Goal: Transaction & Acquisition: Purchase product/service

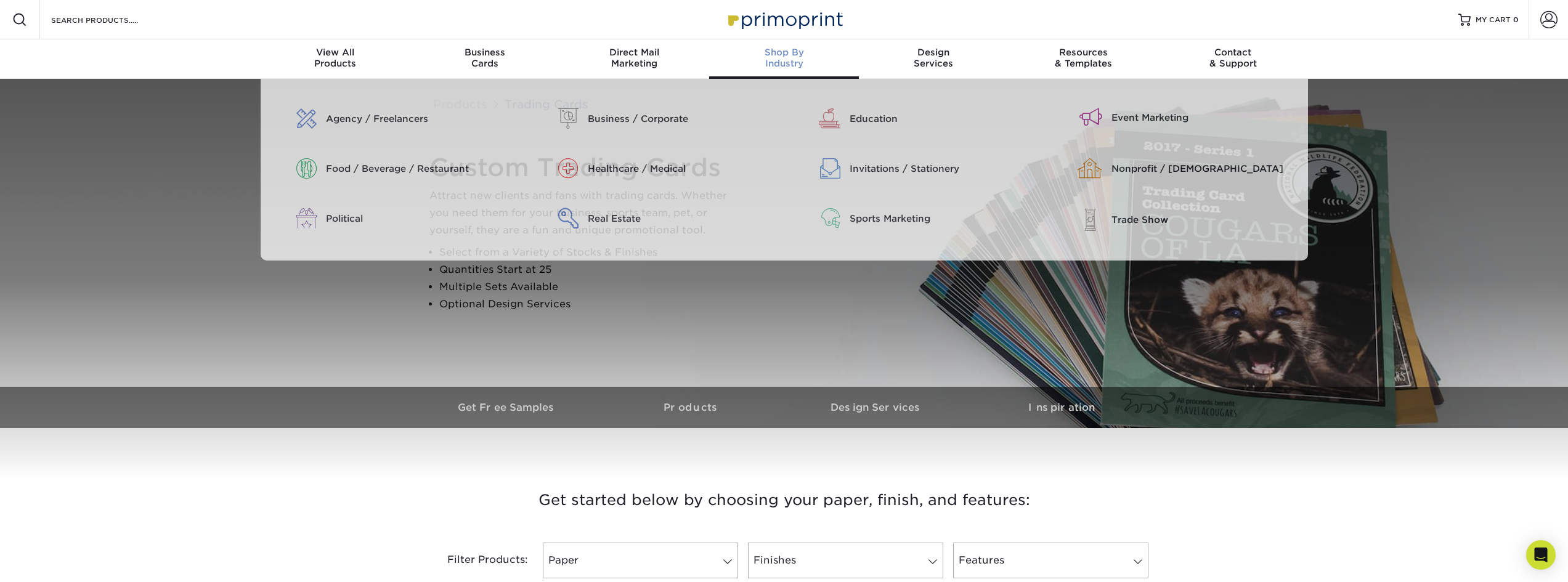
click at [788, 52] on span "Shop By" at bounding box center [784, 53] width 150 height 11
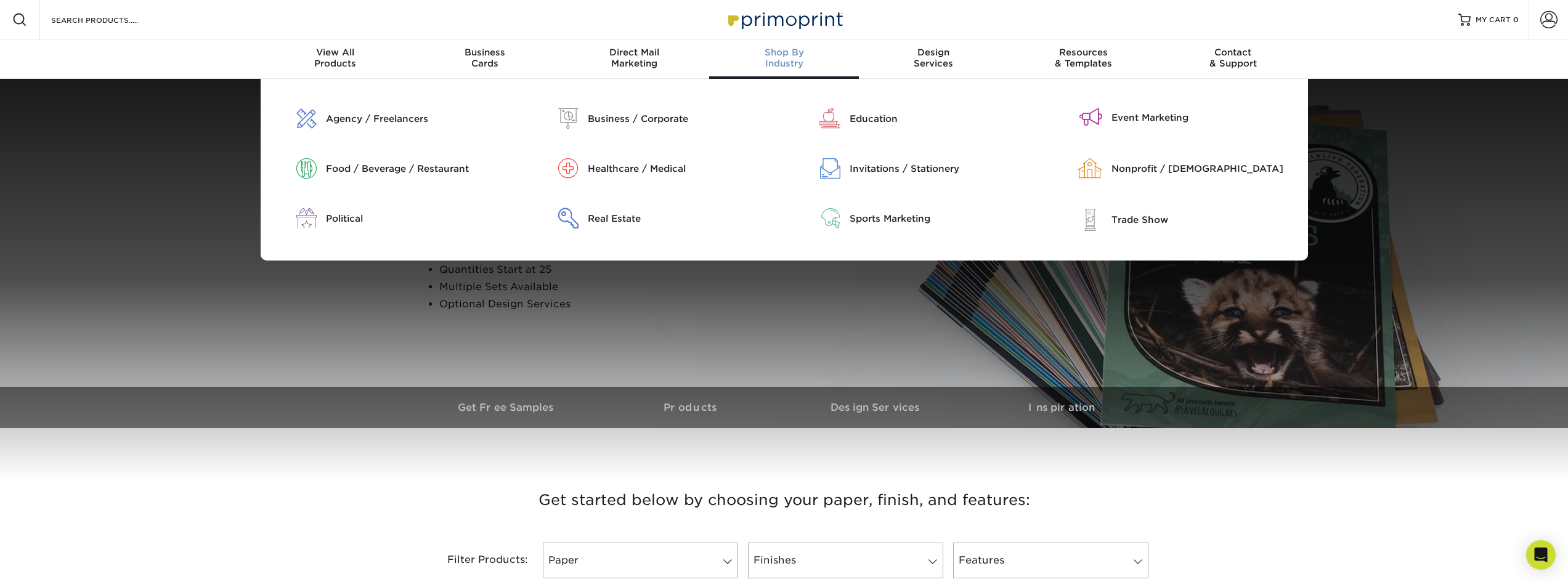
click at [909, 219] on div "Sports Marketing" at bounding box center [943, 218] width 187 height 13
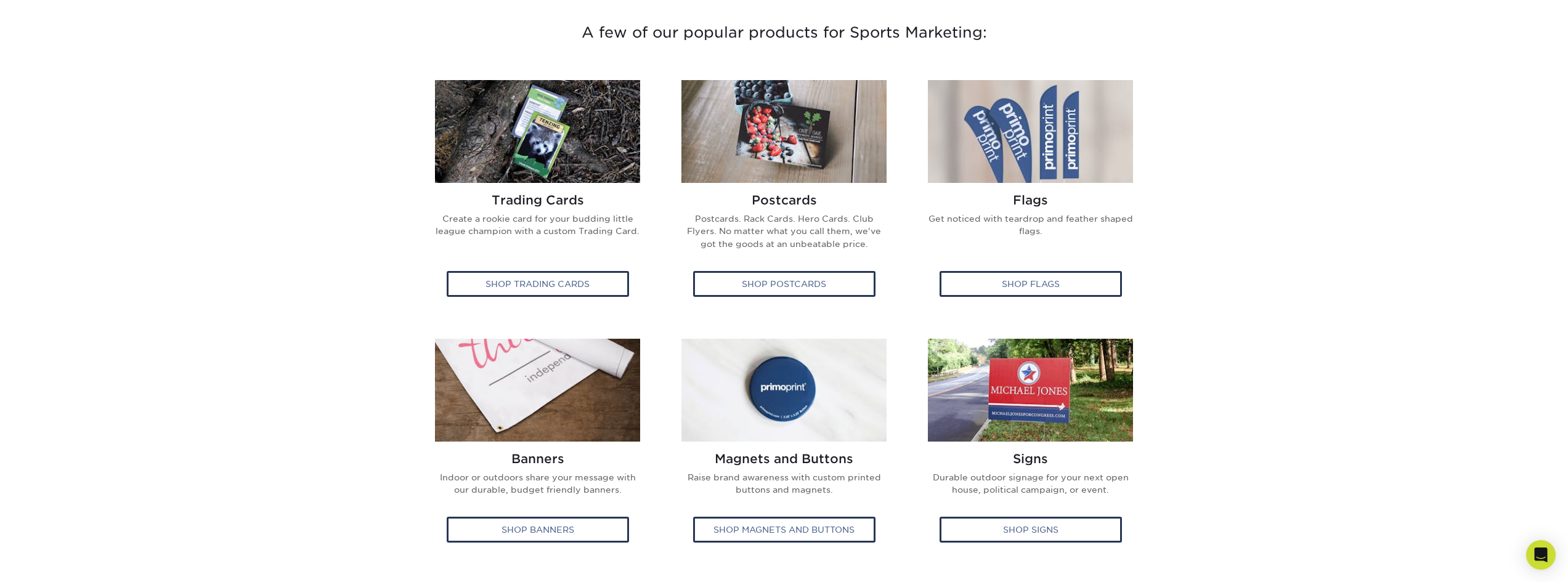
scroll to position [431, 0]
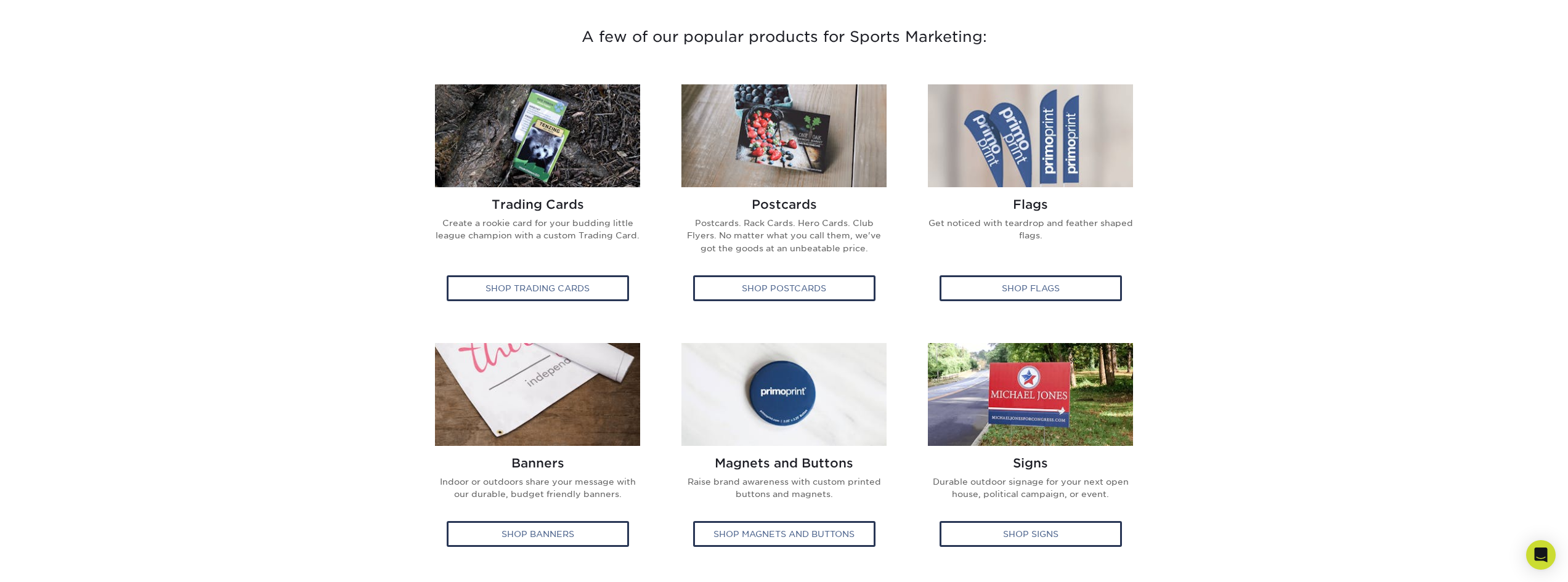
click at [609, 280] on div "Shop Trading Cards" at bounding box center [538, 288] width 182 height 26
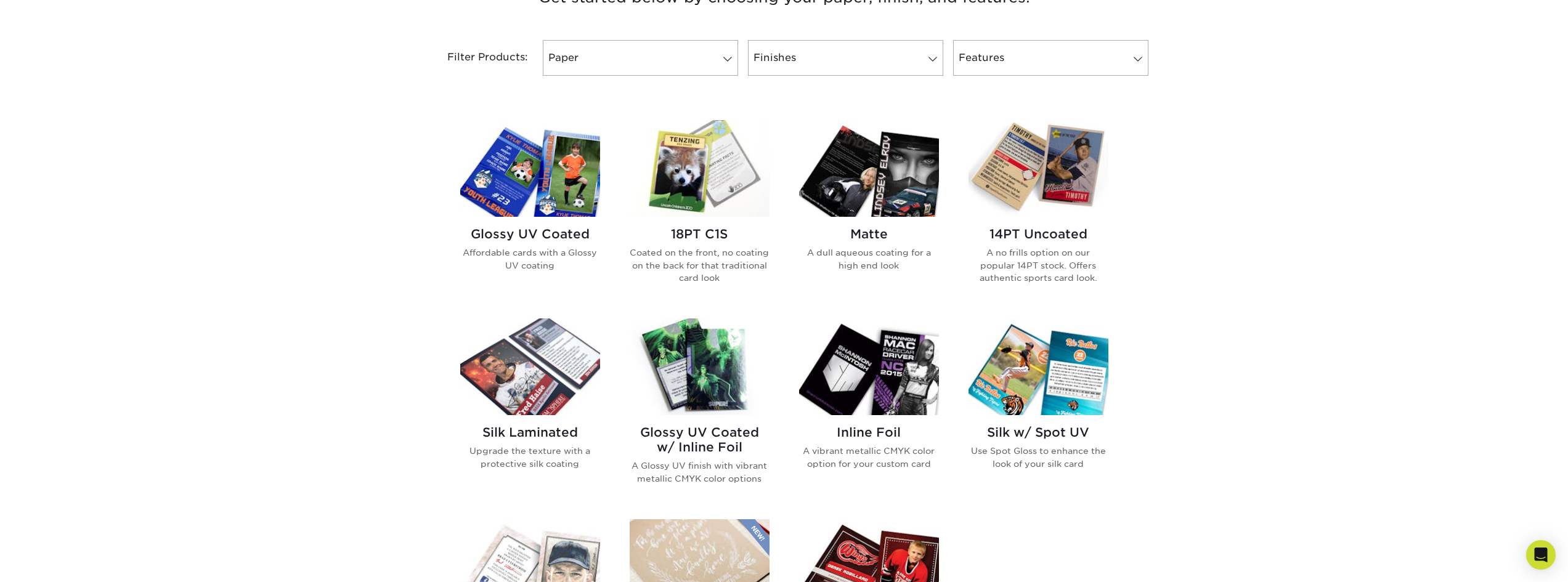
scroll to position [431, 0]
